Goal: Transaction & Acquisition: Purchase product/service

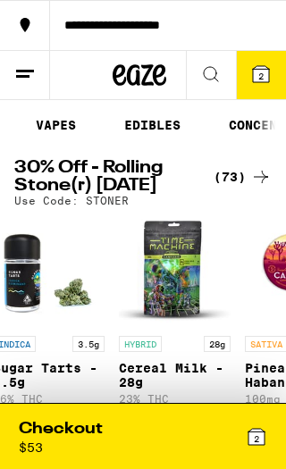
scroll to position [0, 316]
click at [152, 125] on link "EDIBLES" at bounding box center [151, 124] width 74 height 21
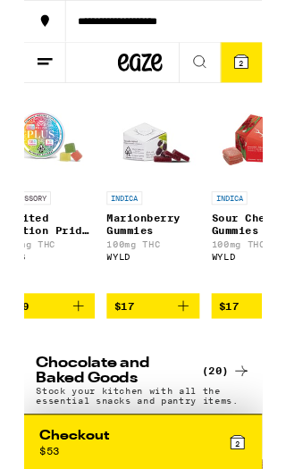
scroll to position [0, 3945]
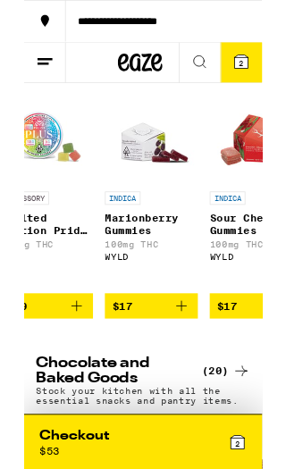
click at [197, 378] on icon "Add to bag" at bounding box center [189, 367] width 21 height 21
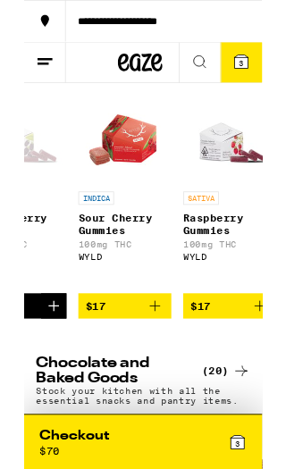
scroll to position [1, 4104]
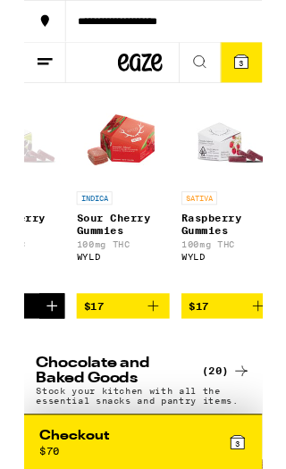
click at [217, 375] on span "$17" at bounding box center [210, 368] width 24 height 14
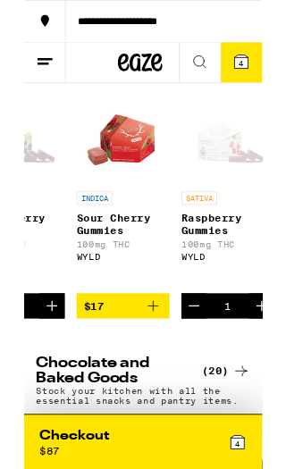
click at [261, 74] on span "4" at bounding box center [260, 76] width 5 height 11
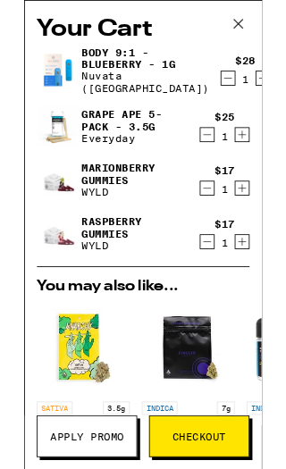
click at [237, 84] on icon "Decrement" at bounding box center [245, 93] width 16 height 21
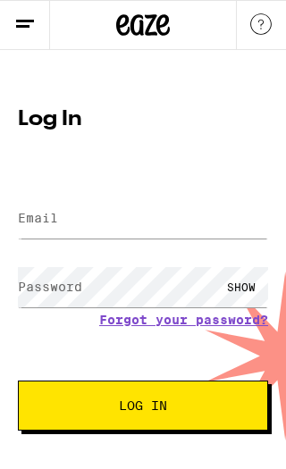
click at [37, 225] on label "Email" at bounding box center [38, 218] width 40 height 14
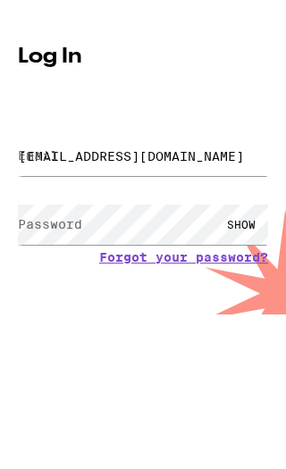
click at [143, 380] on button "Log In" at bounding box center [143, 405] width 250 height 50
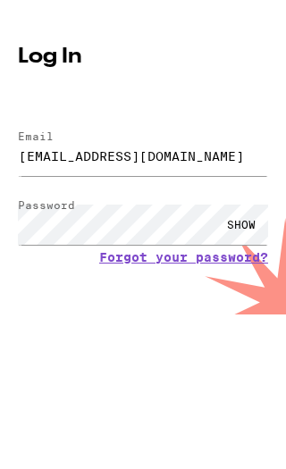
scroll to position [17, 0]
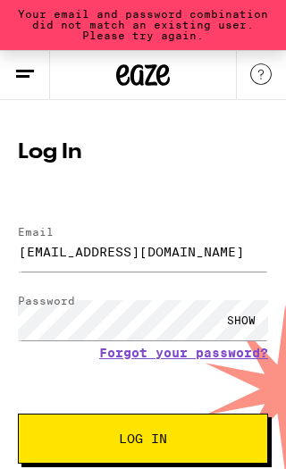
click at [163, 435] on span "Log In" at bounding box center [143, 438] width 48 height 12
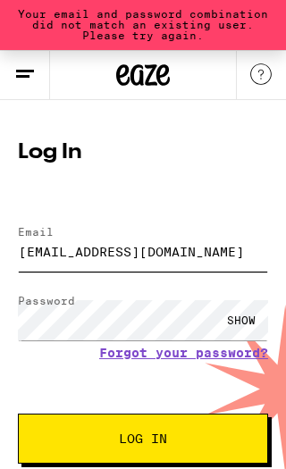
click at [167, 255] on input "[EMAIL_ADDRESS][DOMAIN_NAME]" at bounding box center [143, 251] width 250 height 40
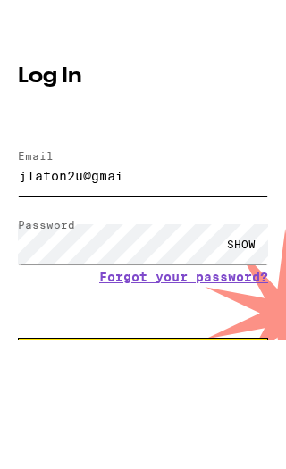
click at [40, 231] on input "jlafon2u@gmai" at bounding box center [143, 251] width 250 height 40
type input "[EMAIL_ADDRESS][DOMAIN_NAME]"
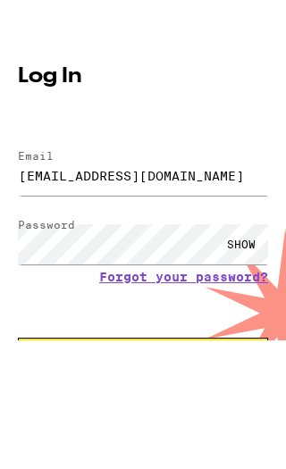
scroll to position [67, 0]
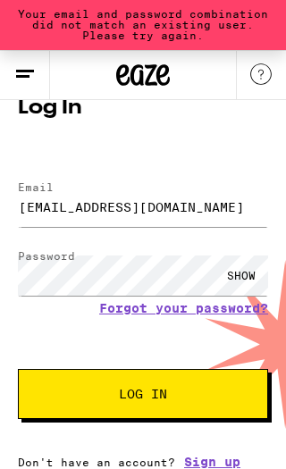
click at [242, 266] on div "SHOW" at bounding box center [241, 275] width 54 height 40
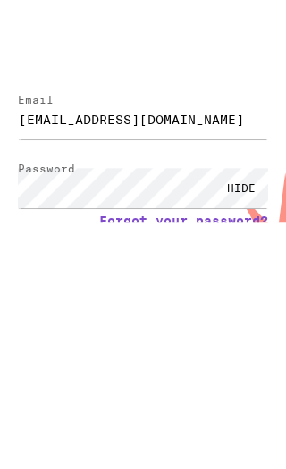
click at [204, 295] on link "Forgot your password?" at bounding box center [183, 302] width 169 height 14
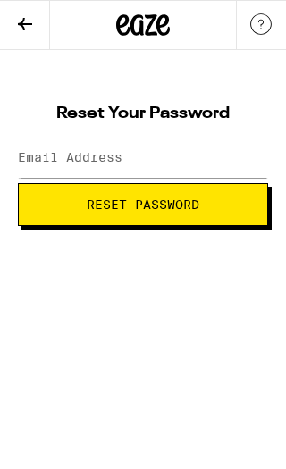
click at [42, 162] on label "Email Address" at bounding box center [70, 157] width 104 height 14
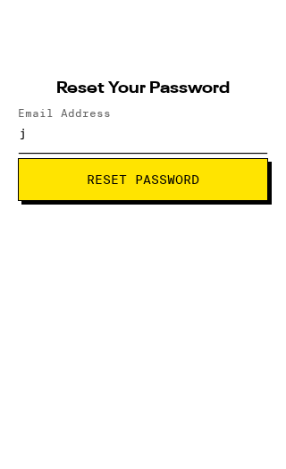
type input "jl"
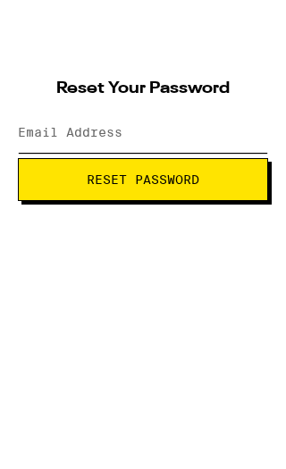
type input "[EMAIL_ADDRESS][DOMAIN_NAME]"
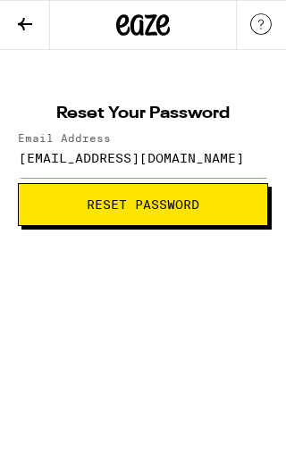
click at [155, 204] on span "Reset Password" at bounding box center [143, 204] width 112 height 12
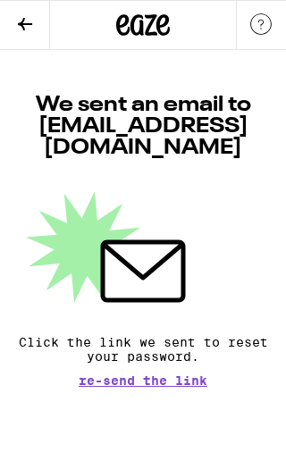
click at [32, 25] on icon at bounding box center [24, 23] width 21 height 21
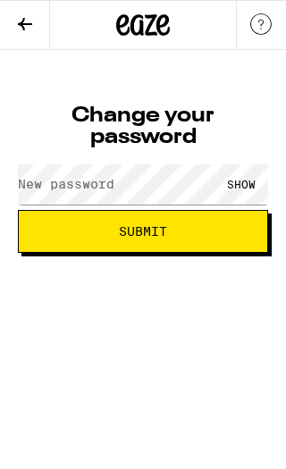
click at [40, 191] on label "New password" at bounding box center [66, 184] width 96 height 14
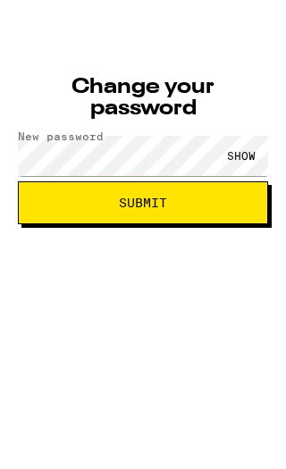
click at [194, 225] on span "Submit" at bounding box center [143, 231] width 220 height 12
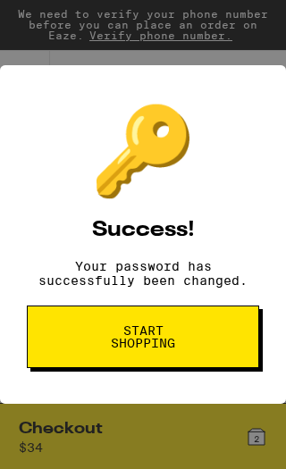
click at [162, 339] on span "Start shopping" at bounding box center [142, 336] width 87 height 25
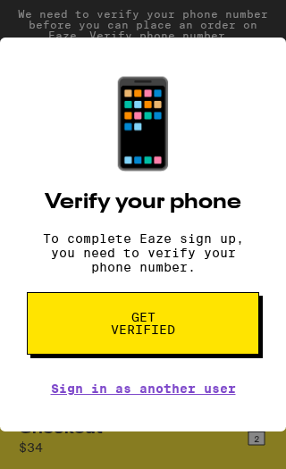
click at [167, 336] on span "Get verified" at bounding box center [142, 323] width 87 height 25
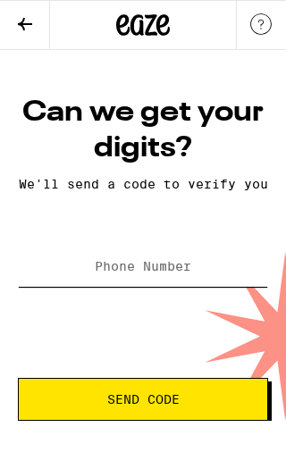
click at [54, 287] on input "Phone Number" at bounding box center [143, 266] width 250 height 40
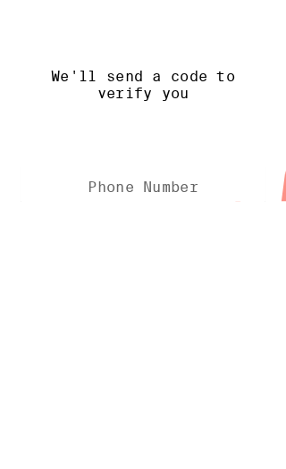
type input "[PHONE_NUMBER]"
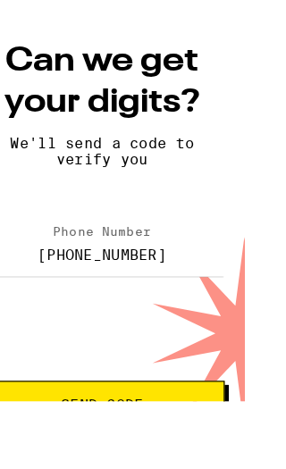
click at [135, 407] on span "Send Code" at bounding box center [125, 413] width 72 height 12
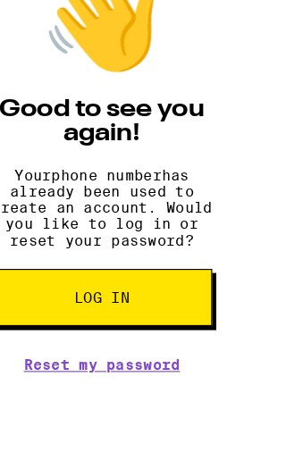
click at [114, 312] on span "Log in" at bounding box center [125, 318] width 48 height 12
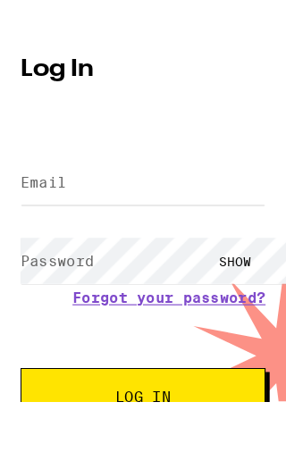
click at [38, 211] on label "Email" at bounding box center [38, 218] width 40 height 14
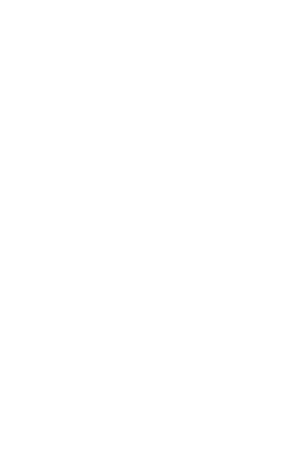
click at [162, 395] on span "Log In" at bounding box center [143, 401] width 48 height 12
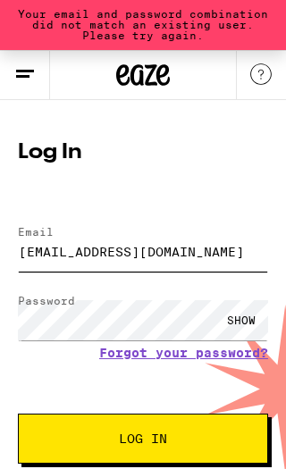
click at [135, 254] on input "[EMAIL_ADDRESS][DOMAIN_NAME]" at bounding box center [143, 251] width 250 height 40
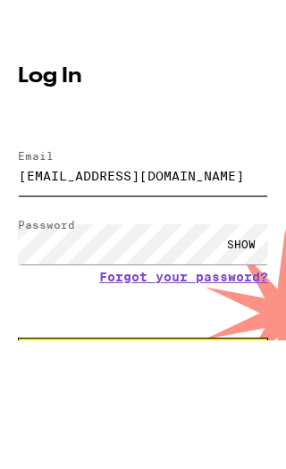
type input "[EMAIL_ADDRESS][DOMAIN_NAME]"
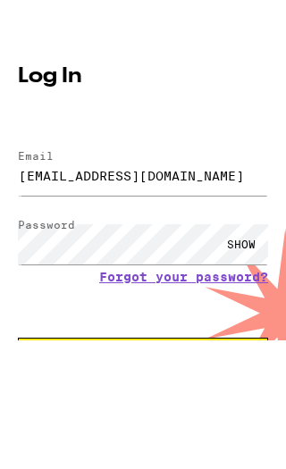
scroll to position [67, 0]
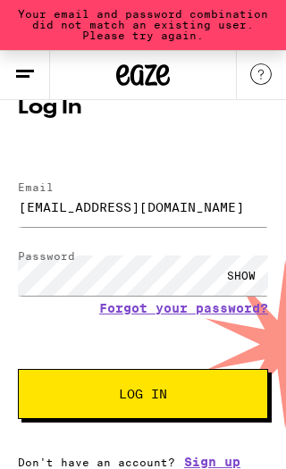
click at [248, 270] on div "SHOW" at bounding box center [241, 275] width 54 height 40
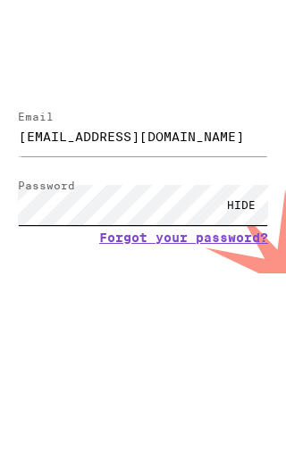
click at [143, 363] on button "Log In" at bounding box center [143, 388] width 250 height 50
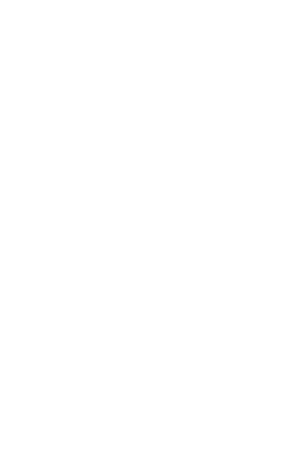
click at [160, 382] on span "Log In" at bounding box center [143, 388] width 48 height 12
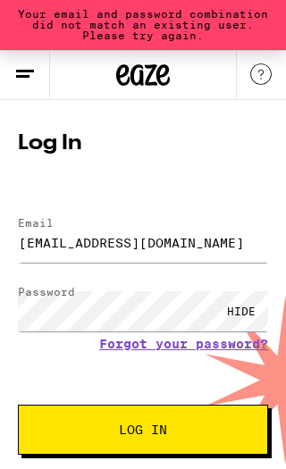
click at [186, 351] on link "Forgot your password?" at bounding box center [183, 344] width 169 height 14
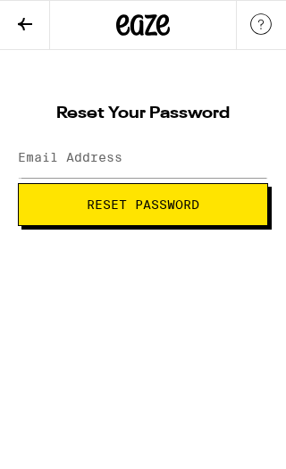
click at [37, 163] on label "Email Address" at bounding box center [70, 157] width 104 height 14
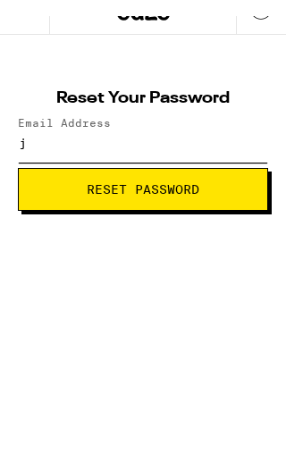
type input "jl"
type input "[EMAIL_ADDRESS][DOMAIN_NAME]"
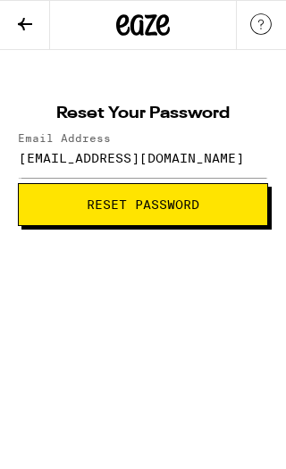
click at [148, 198] on span "Reset Password" at bounding box center [143, 204] width 112 height 12
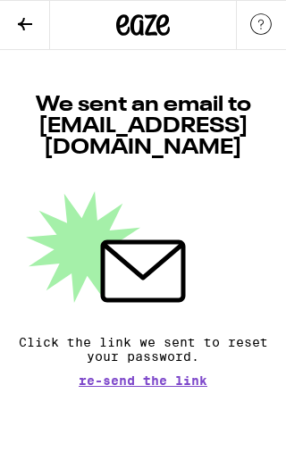
click at [29, 29] on icon at bounding box center [24, 23] width 21 height 21
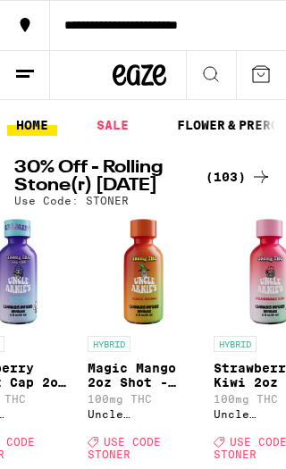
scroll to position [0, 809]
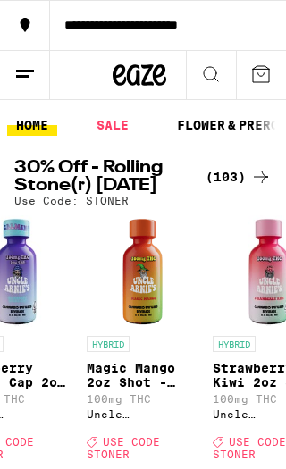
click at [270, 71] on icon at bounding box center [260, 73] width 21 height 21
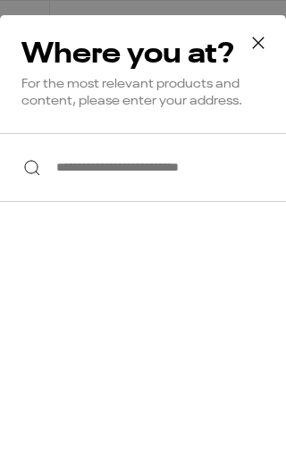
click at [58, 179] on input "**********" at bounding box center [143, 167] width 286 height 69
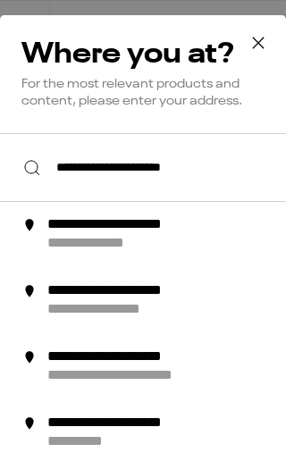
scroll to position [65, 0]
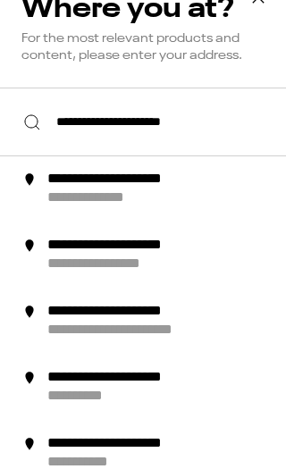
click at [153, 189] on div "**********" at bounding box center [144, 179] width 194 height 19
type input "**********"
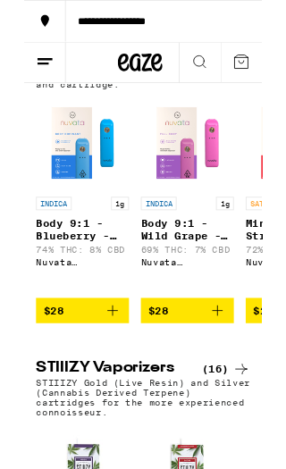
scroll to position [1970, 0]
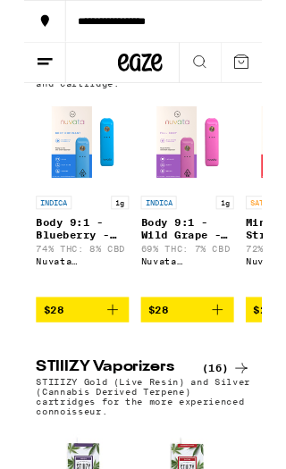
click at [89, 226] on img "Open page for Body 9:1 - Blueberry - 1g from Nuvata (CA)" at bounding box center [70, 170] width 112 height 112
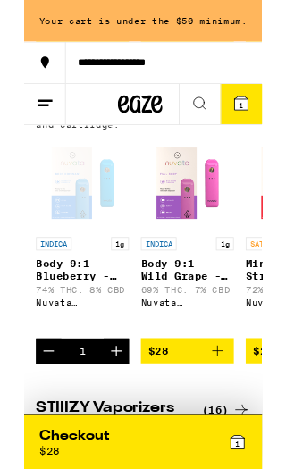
click at [258, 125] on icon at bounding box center [260, 114] width 21 height 21
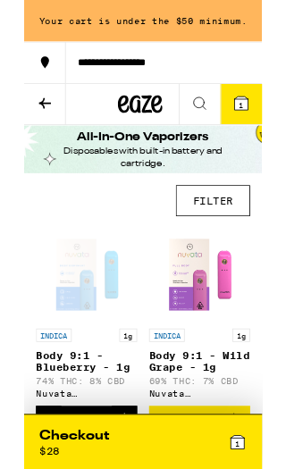
click at [31, 122] on icon at bounding box center [25, 124] width 14 height 12
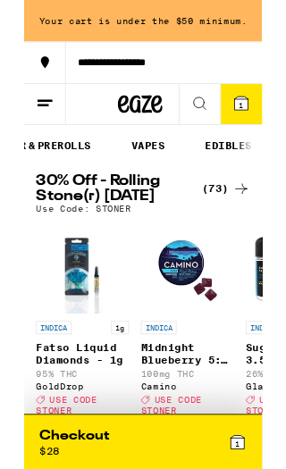
scroll to position [0, 223]
click at [247, 172] on link "EDIBLES" at bounding box center [244, 174] width 74 height 21
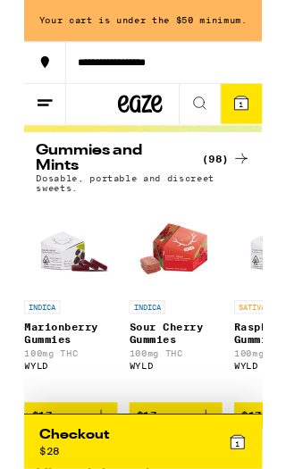
scroll to position [100, 0]
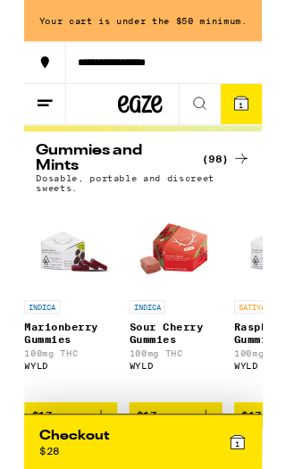
click at [55, 310] on img "Open page for Marionberry Gummies from WYLD" at bounding box center [56, 296] width 112 height 112
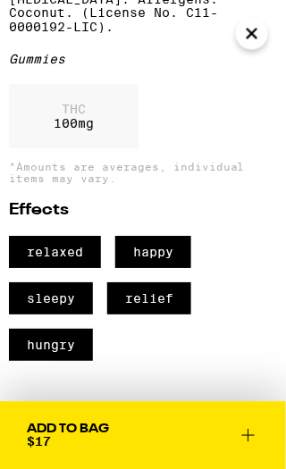
scroll to position [195, 0]
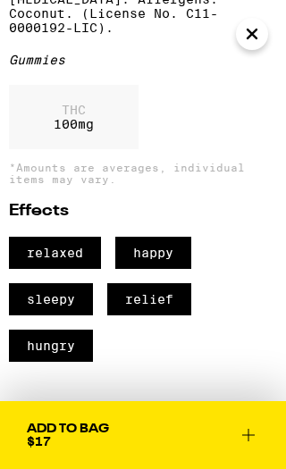
click at [245, 432] on icon at bounding box center [247, 434] width 21 height 21
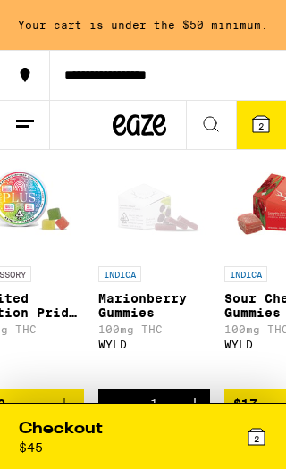
scroll to position [1, 3942]
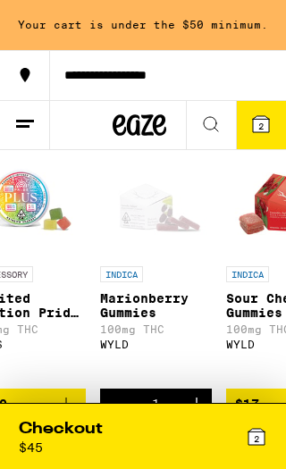
click at [131, 279] on p "INDICA" at bounding box center [121, 274] width 43 height 16
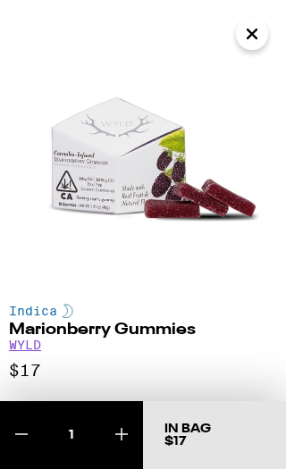
click at [124, 434] on icon at bounding box center [121, 433] width 21 height 21
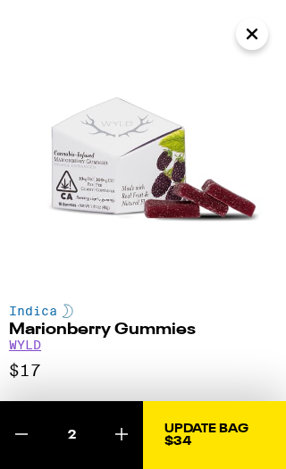
click at [204, 428] on div "Update Bag" at bounding box center [206, 428] width 84 height 12
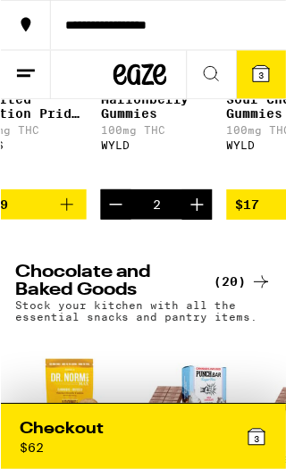
scroll to position [345, 0]
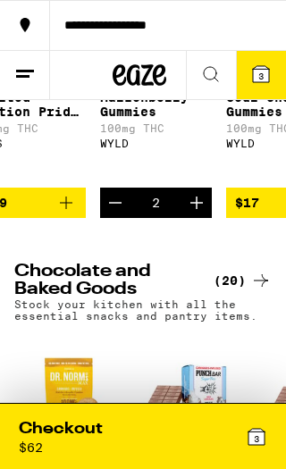
click at [79, 425] on div "Checkout" at bounding box center [61, 429] width 84 height 22
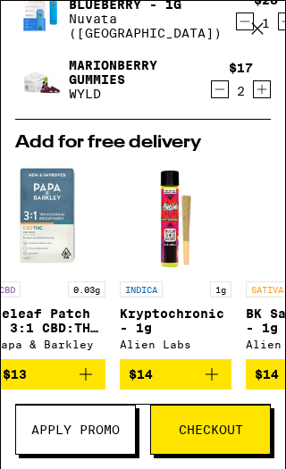
scroll to position [0, 525]
click at [182, 371] on span "$14" at bounding box center [176, 373] width 94 height 21
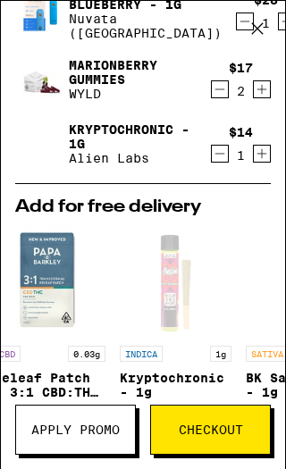
click at [211, 423] on span "Checkout" at bounding box center [211, 429] width 64 height 12
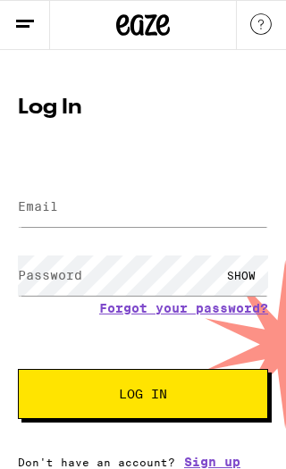
scroll to position [17, 0]
click at [214, 455] on link "Sign up" at bounding box center [212, 461] width 56 height 14
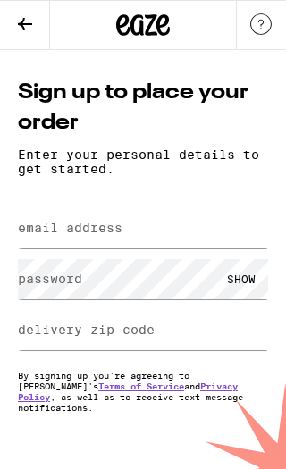
click at [36, 235] on label "email address" at bounding box center [70, 227] width 104 height 14
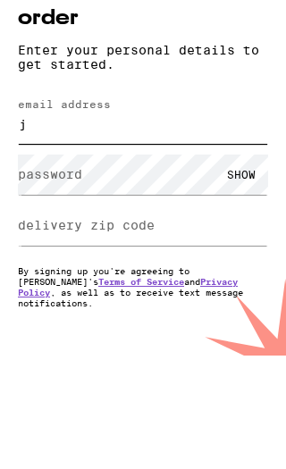
type input "jl"
type input "[EMAIL_ADDRESS][DOMAIN_NAME]"
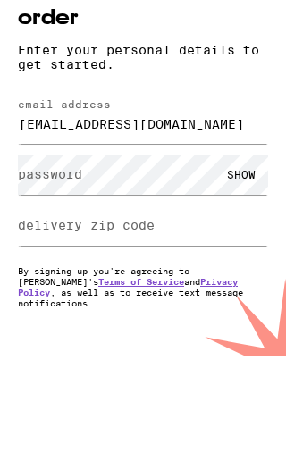
click at [249, 259] on div "SHOW" at bounding box center [241, 279] width 54 height 40
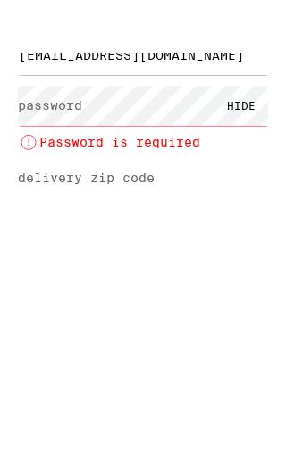
scroll to position [138, 0]
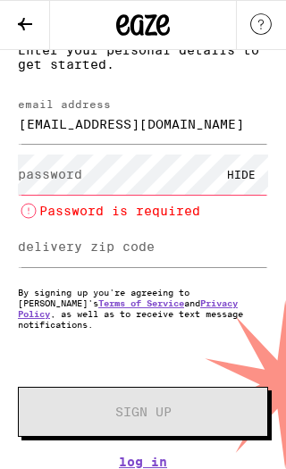
click at [35, 172] on label "password" at bounding box center [50, 174] width 64 height 14
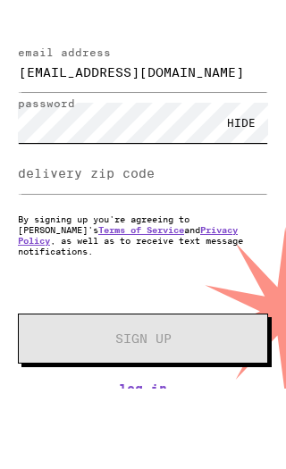
scroll to position [117, 0]
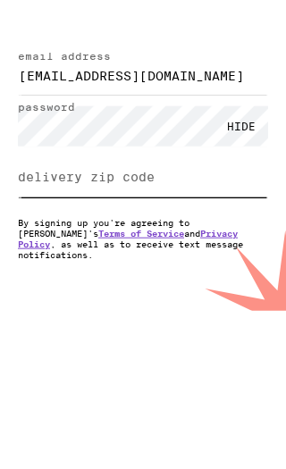
click at [42, 210] on input "delivery zip code" at bounding box center [143, 230] width 250 height 40
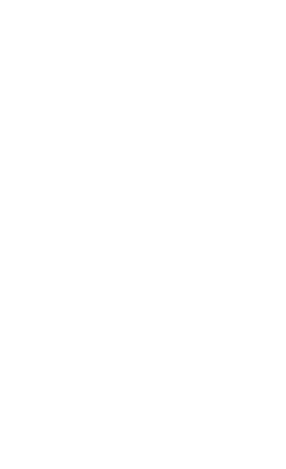
type input "95608"
click at [168, 388] on span "Sign Up" at bounding box center [143, 394] width 56 height 12
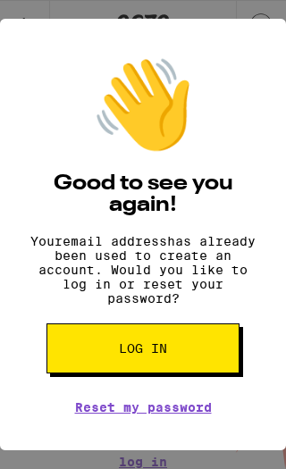
click at [150, 370] on button "Log in" at bounding box center [142, 348] width 193 height 50
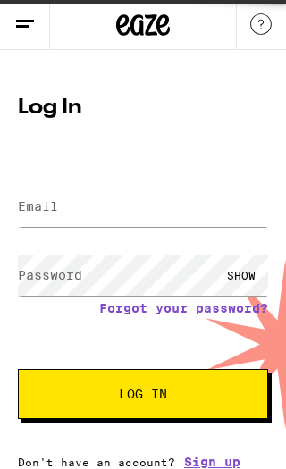
scroll to position [17, 0]
click at [42, 205] on label "Email" at bounding box center [38, 206] width 40 height 14
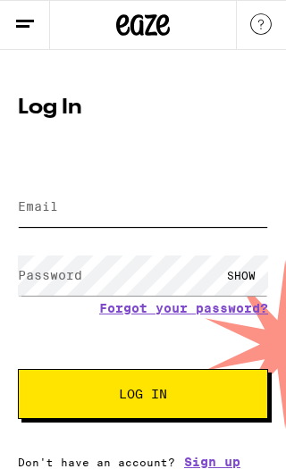
scroll to position [0, 0]
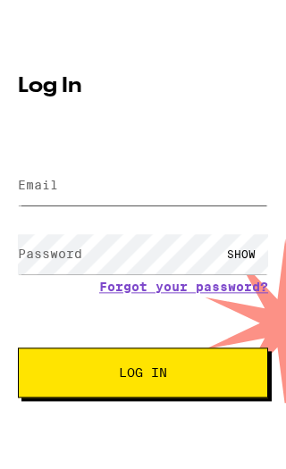
type input "[EMAIL_ADDRESS][DOMAIN_NAME]"
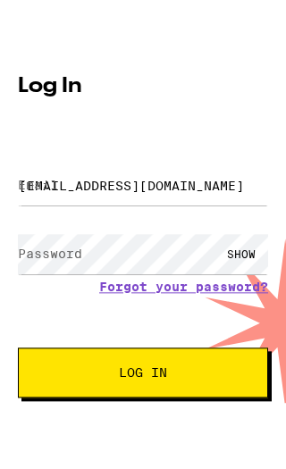
scroll to position [17, 0]
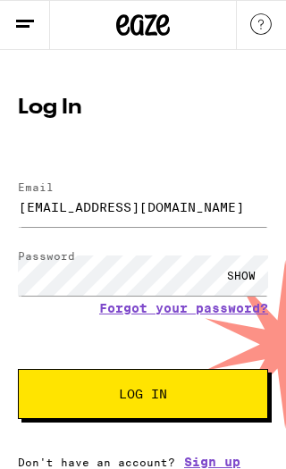
click at [241, 263] on div "SHOW" at bounding box center [241, 275] width 54 height 40
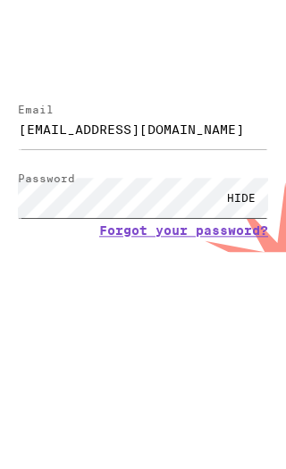
click at [143, 363] on button "Log In" at bounding box center [143, 388] width 250 height 50
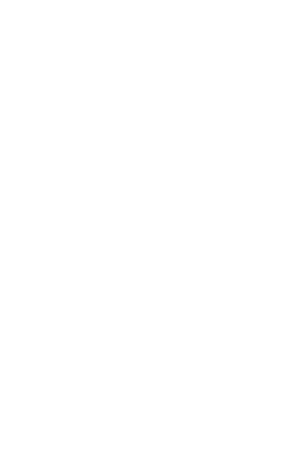
scroll to position [67, 0]
click at [204, 363] on button "Log In" at bounding box center [143, 388] width 250 height 50
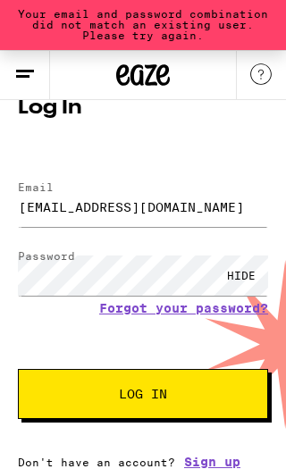
click at [261, 72] on img at bounding box center [260, 73] width 21 height 21
